Goal: Task Accomplishment & Management: Complete application form

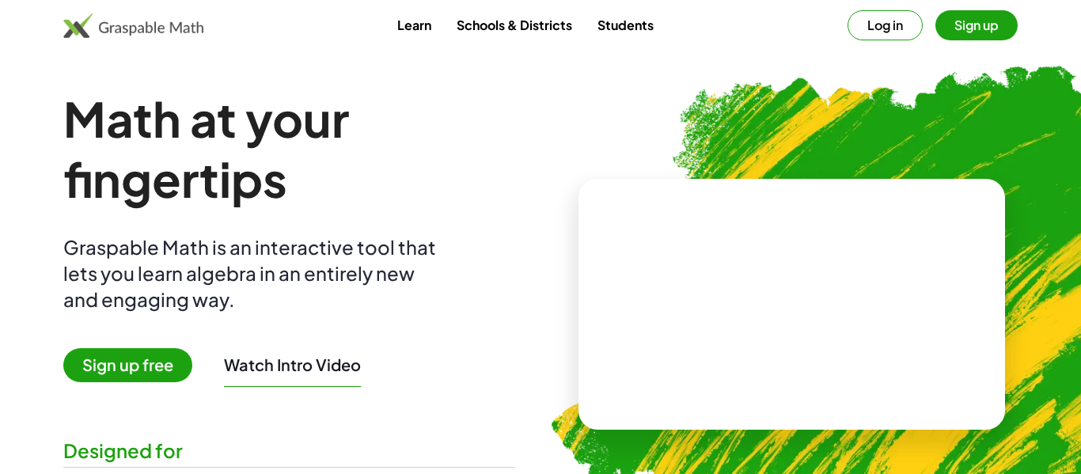
click at [887, 24] on button "Log in" at bounding box center [884, 25] width 75 height 30
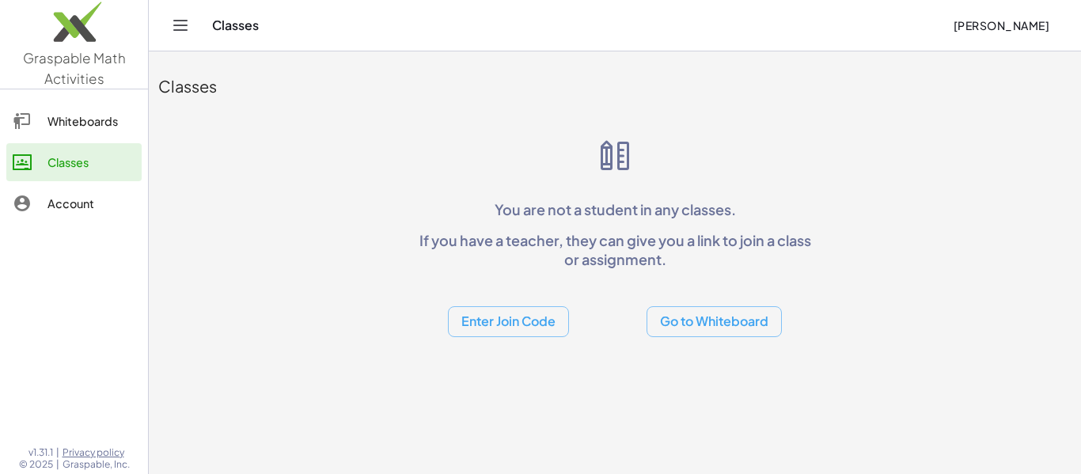
click at [539, 311] on button "Enter Join Code" at bounding box center [508, 321] width 121 height 31
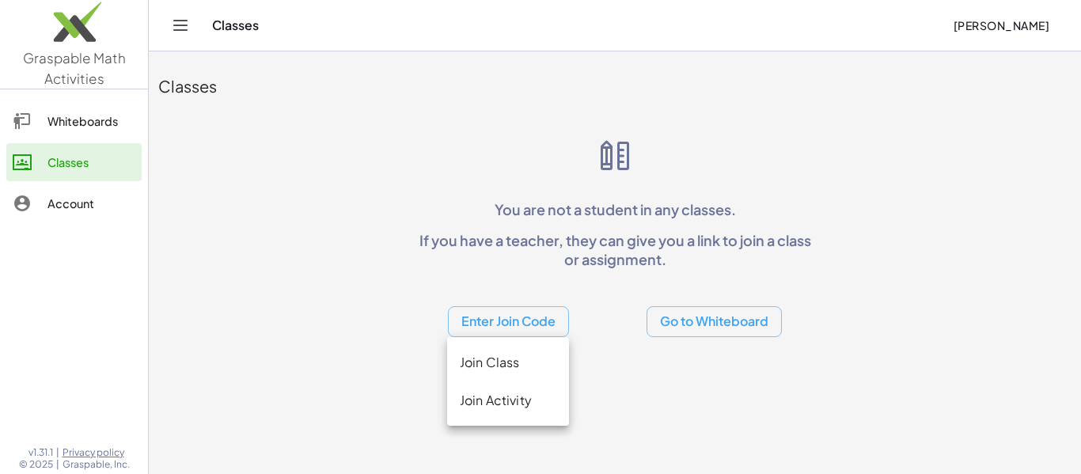
click at [508, 366] on div "Join Class" at bounding box center [508, 362] width 97 height 19
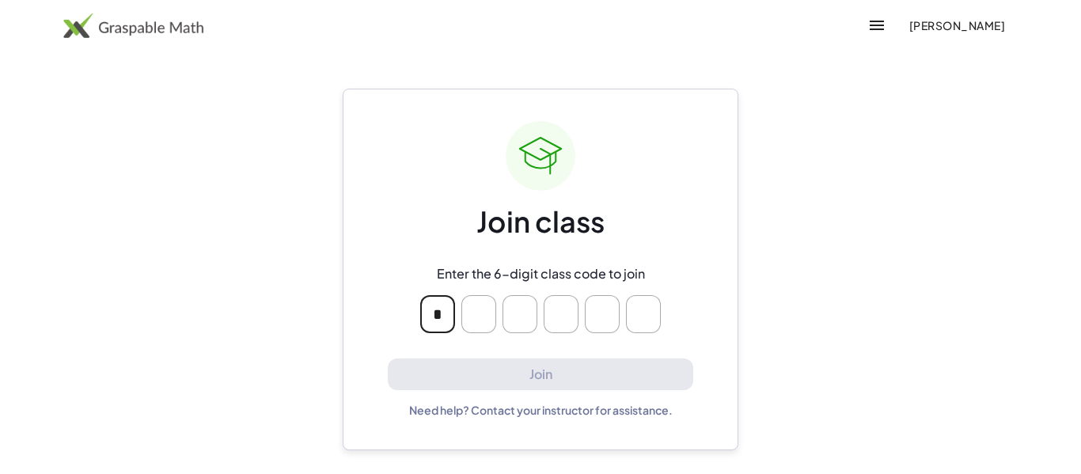
type input "*"
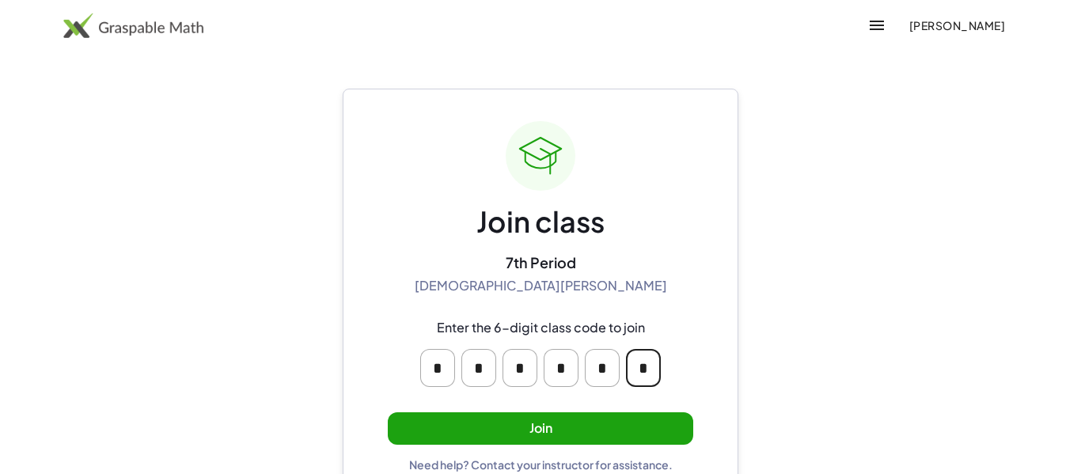
type input "*"
click at [546, 428] on button "Join" at bounding box center [540, 428] width 305 height 32
